Goal: Task Accomplishment & Management: Manage account settings

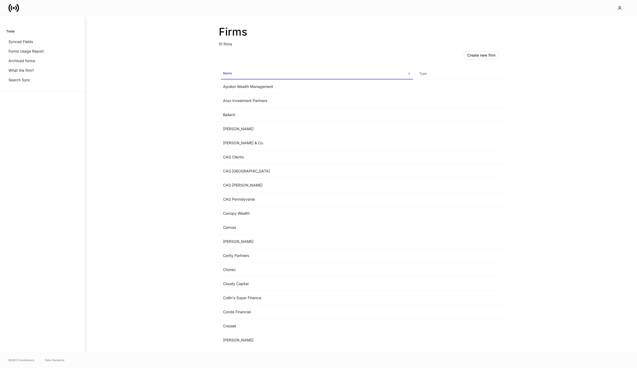
click at [112, 148] on div "Firms 51 firms Create new firm Name sorted ascending Type Apollon Wealth Manage…" at bounding box center [361, 184] width 553 height 336
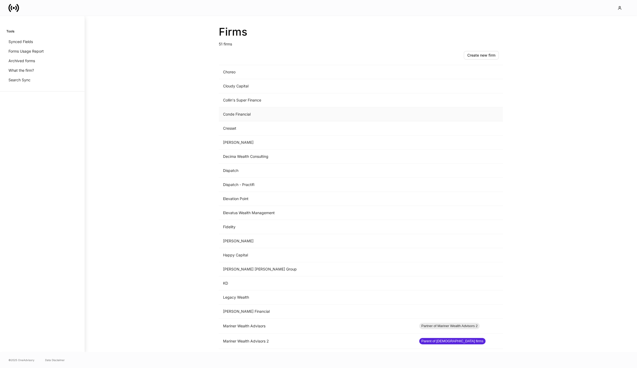
scroll to position [225, 0]
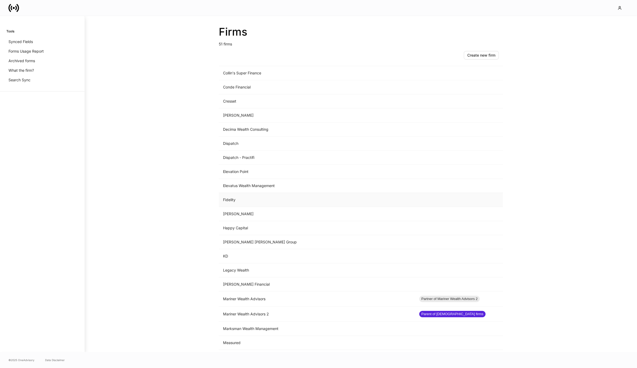
click at [257, 199] on td "Fidelity" at bounding box center [317, 200] width 196 height 14
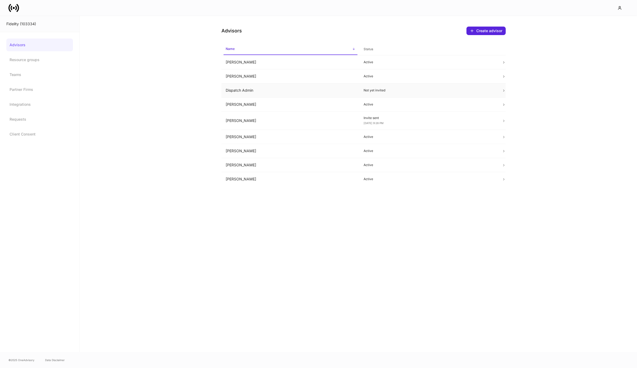
click at [270, 88] on td "Dispatch Admin" at bounding box center [291, 90] width 138 height 14
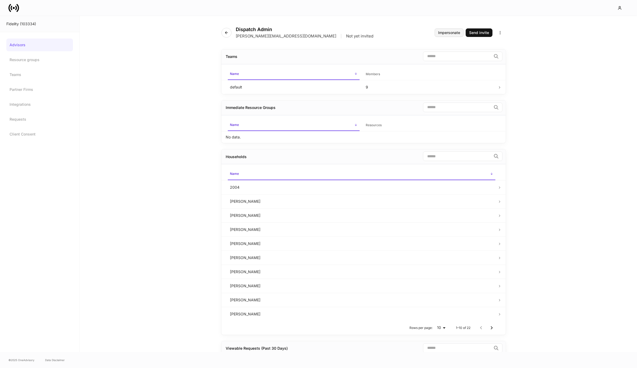
click at [454, 36] on button "Impersonate" at bounding box center [449, 32] width 29 height 8
